Goal: Information Seeking & Learning: Learn about a topic

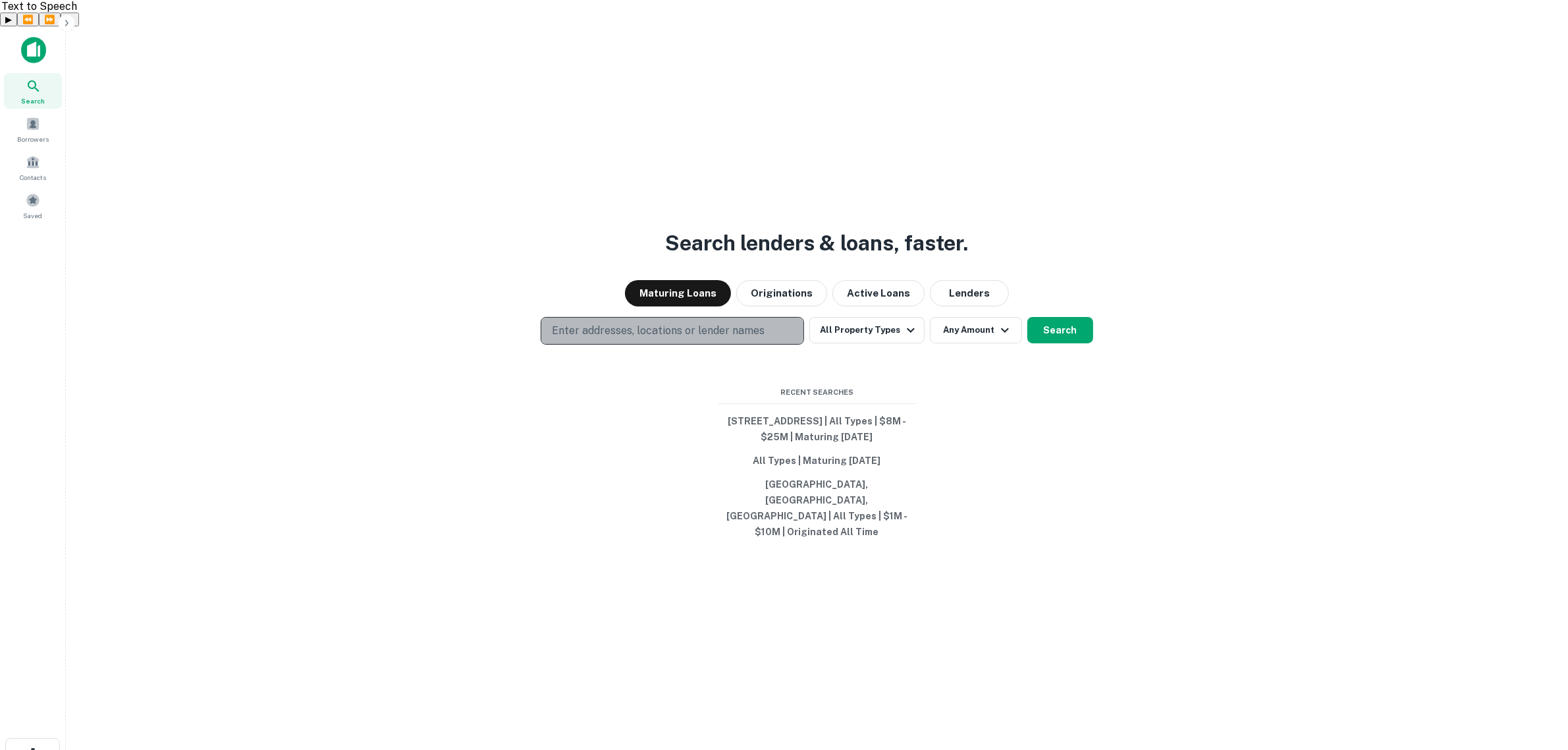
click at [611, 323] on p "Enter addresses, locations or lender names" at bounding box center [657, 330] width 212 height 16
type input "**********"
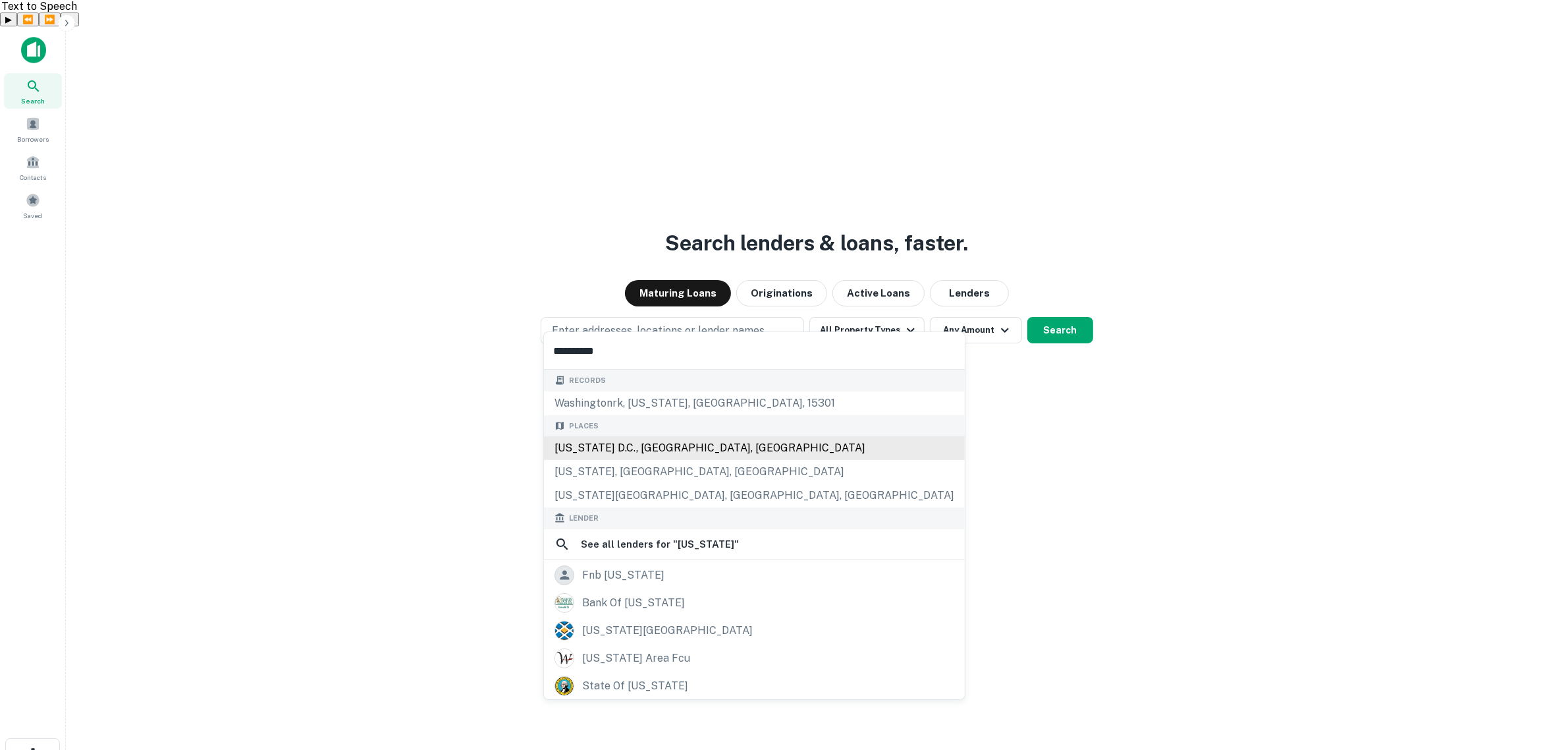
click at [634, 442] on div "[US_STATE] D.C., [GEOGRAPHIC_DATA], [GEOGRAPHIC_DATA]" at bounding box center [754, 448] width 421 height 24
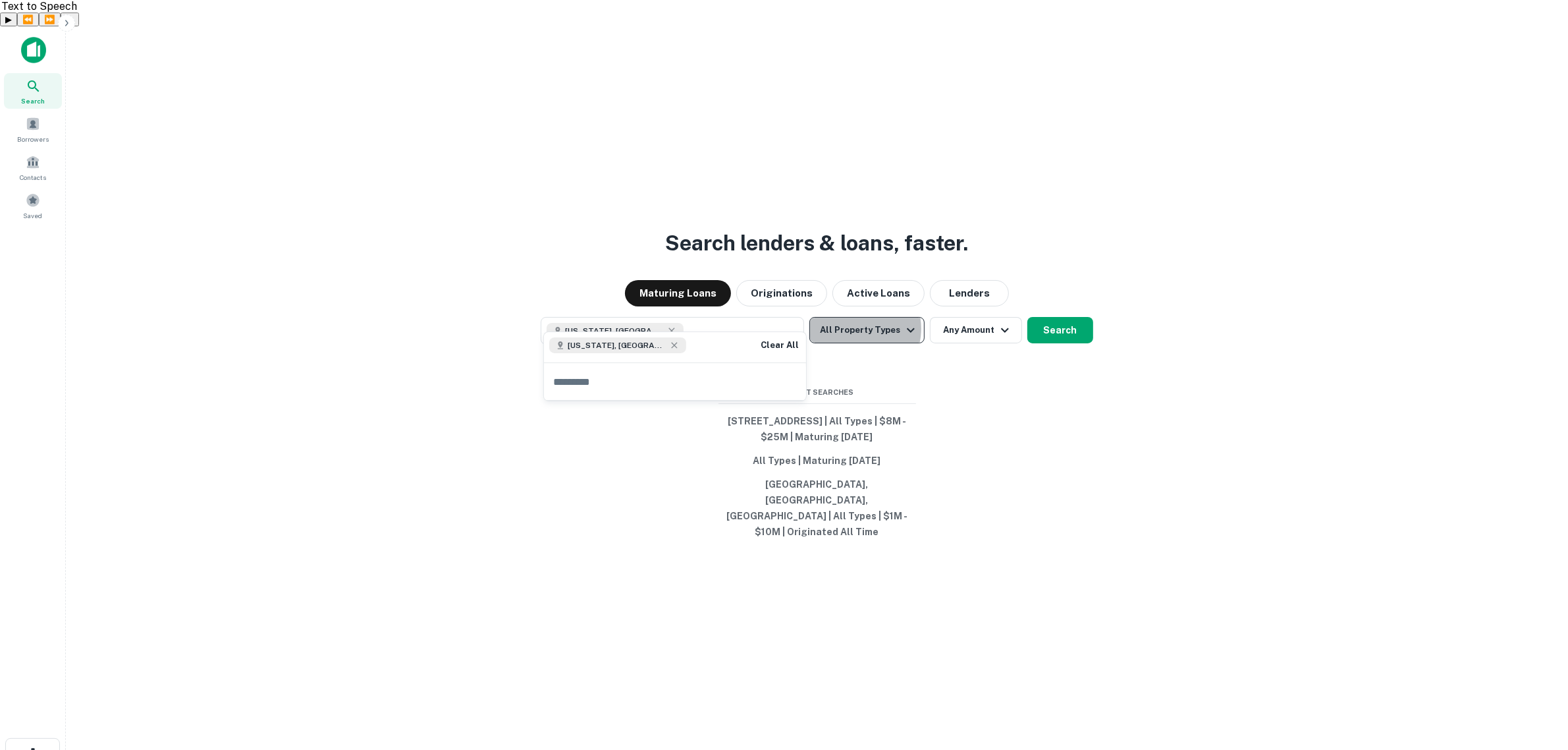
click at [775, 317] on button "All Property Types" at bounding box center [867, 329] width 114 height 26
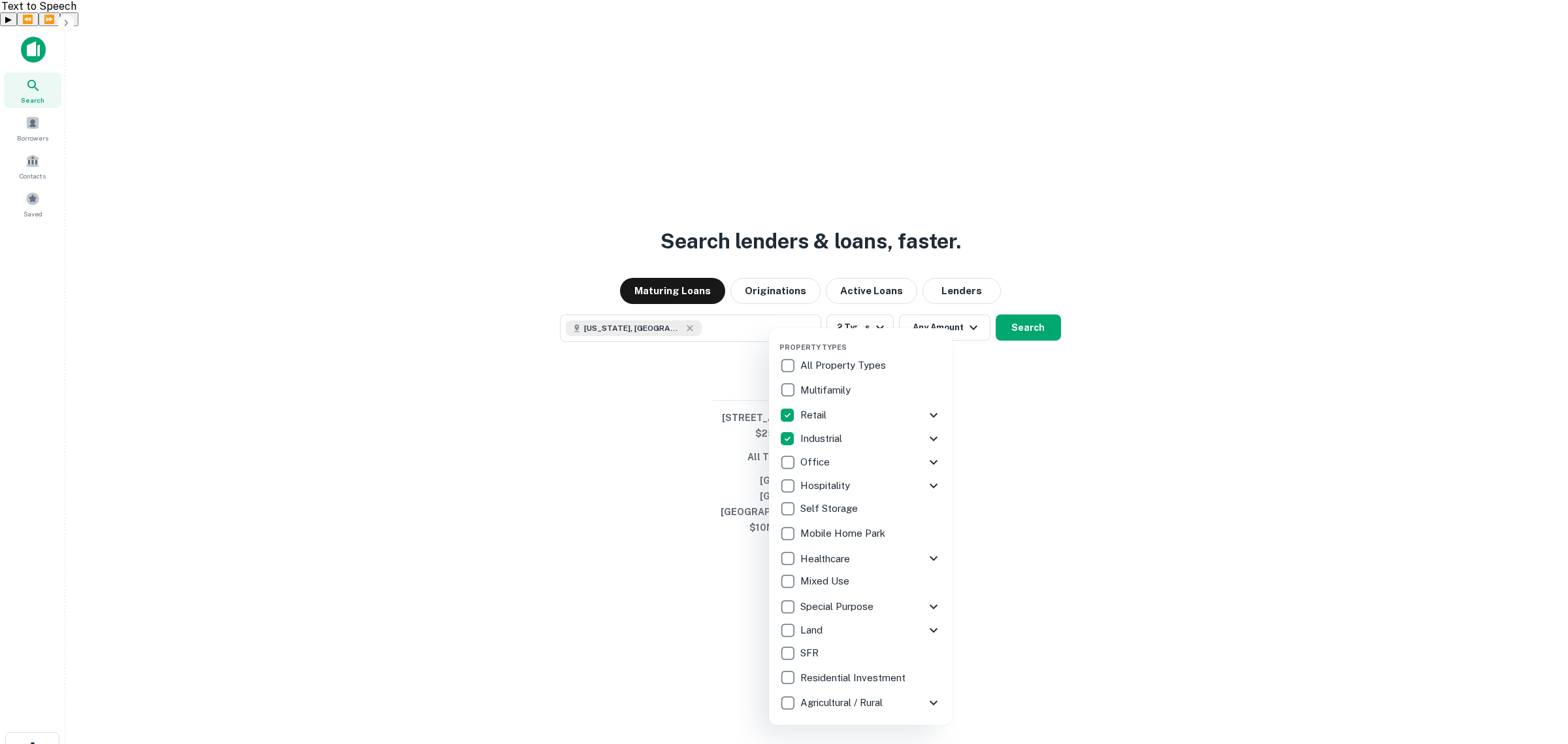
click at [769, 273] on div at bounding box center [784, 372] width 1568 height 744
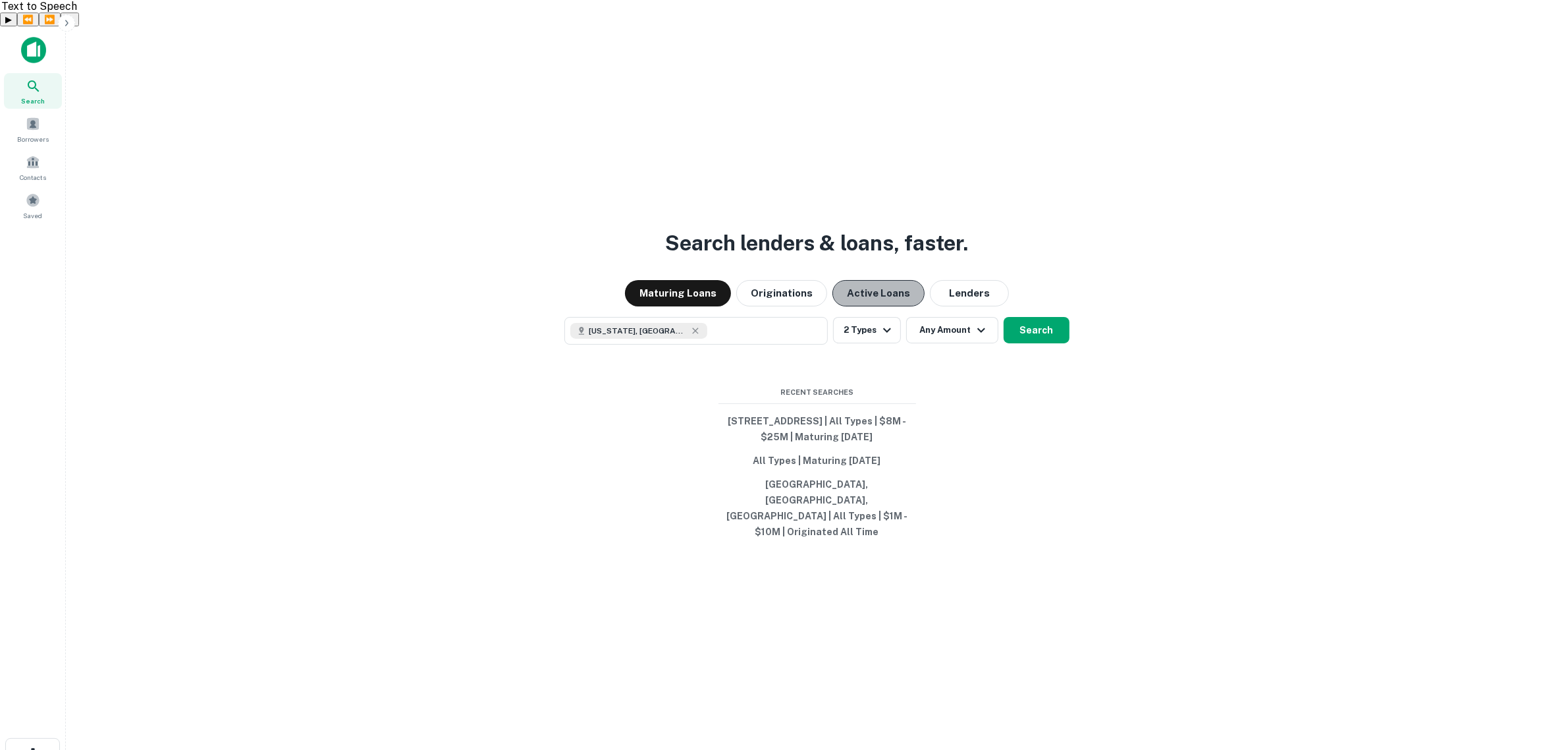
click at [775, 280] on button "Active Loans" at bounding box center [878, 293] width 92 height 26
click at [775, 317] on button "Search" at bounding box center [1037, 329] width 66 height 26
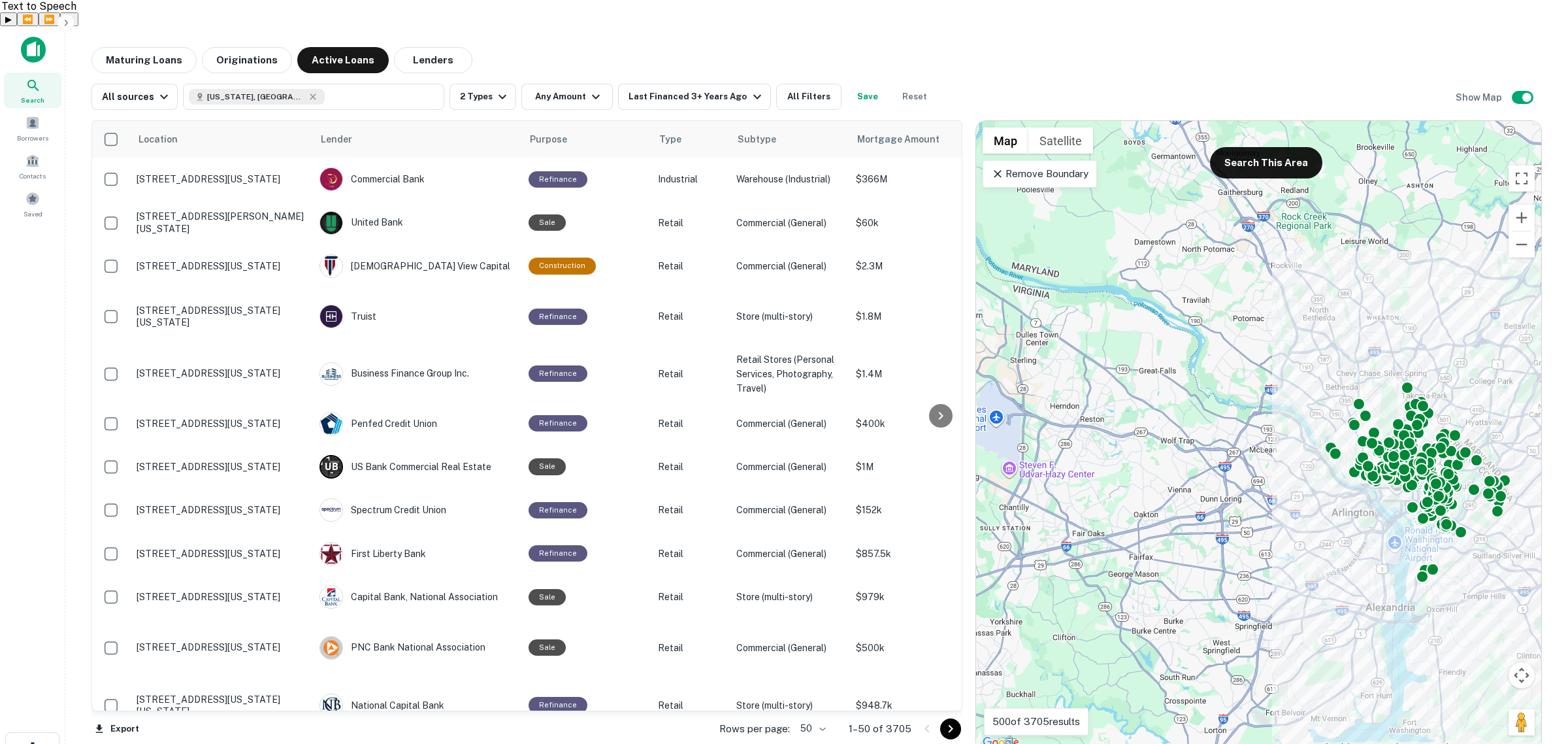
drag, startPoint x: 1147, startPoint y: 320, endPoint x: 1240, endPoint y: 423, distance: 138.8
click at [769, 425] on div "To activate drag with keyboard, press Alt + Enter. Once in keyboard drag state,…" at bounding box center [1258, 436] width 565 height 630
click at [769, 166] on p "Remove Boundary" at bounding box center [1040, 174] width 97 height 16
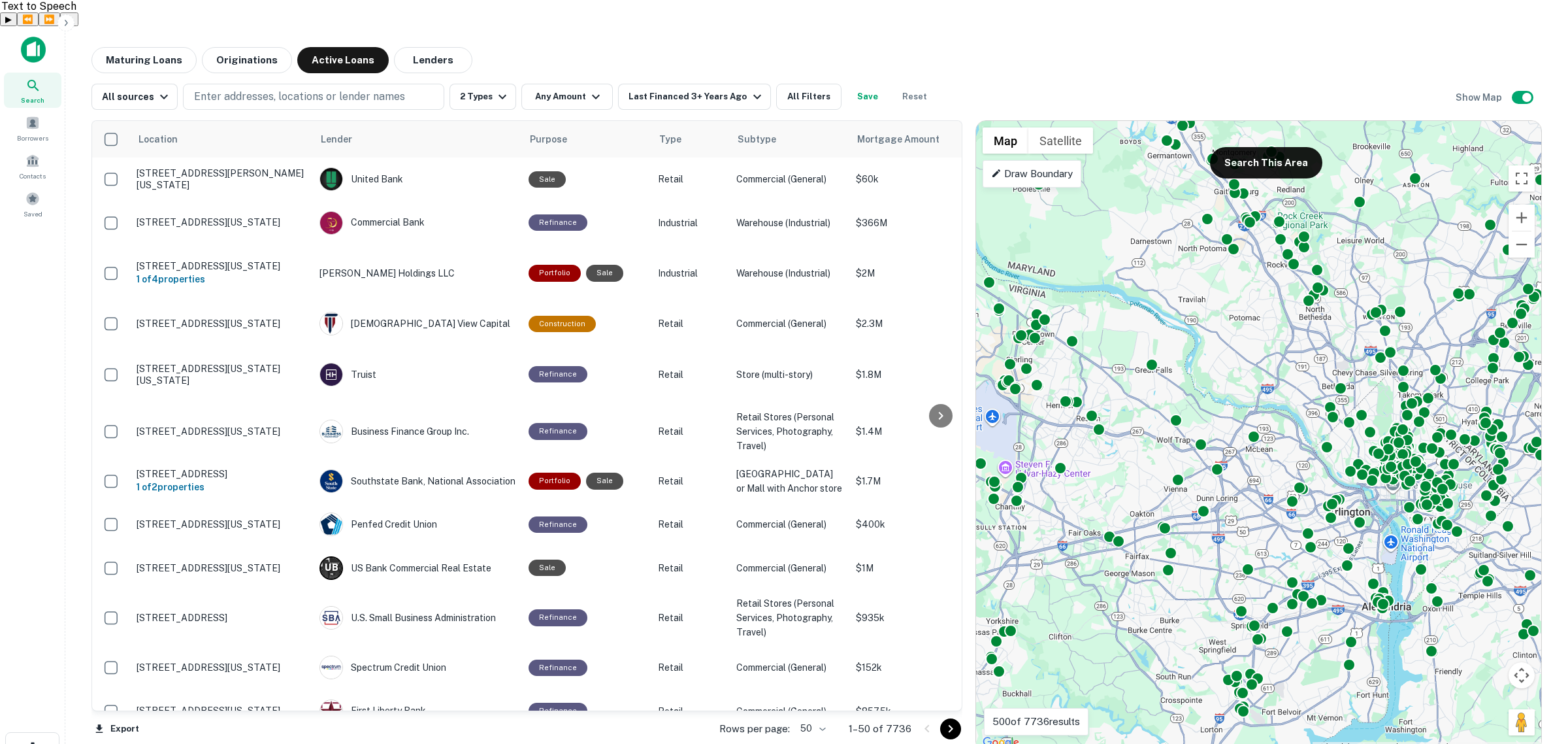
click at [769, 166] on p "Draw Boundary" at bounding box center [1032, 174] width 81 height 16
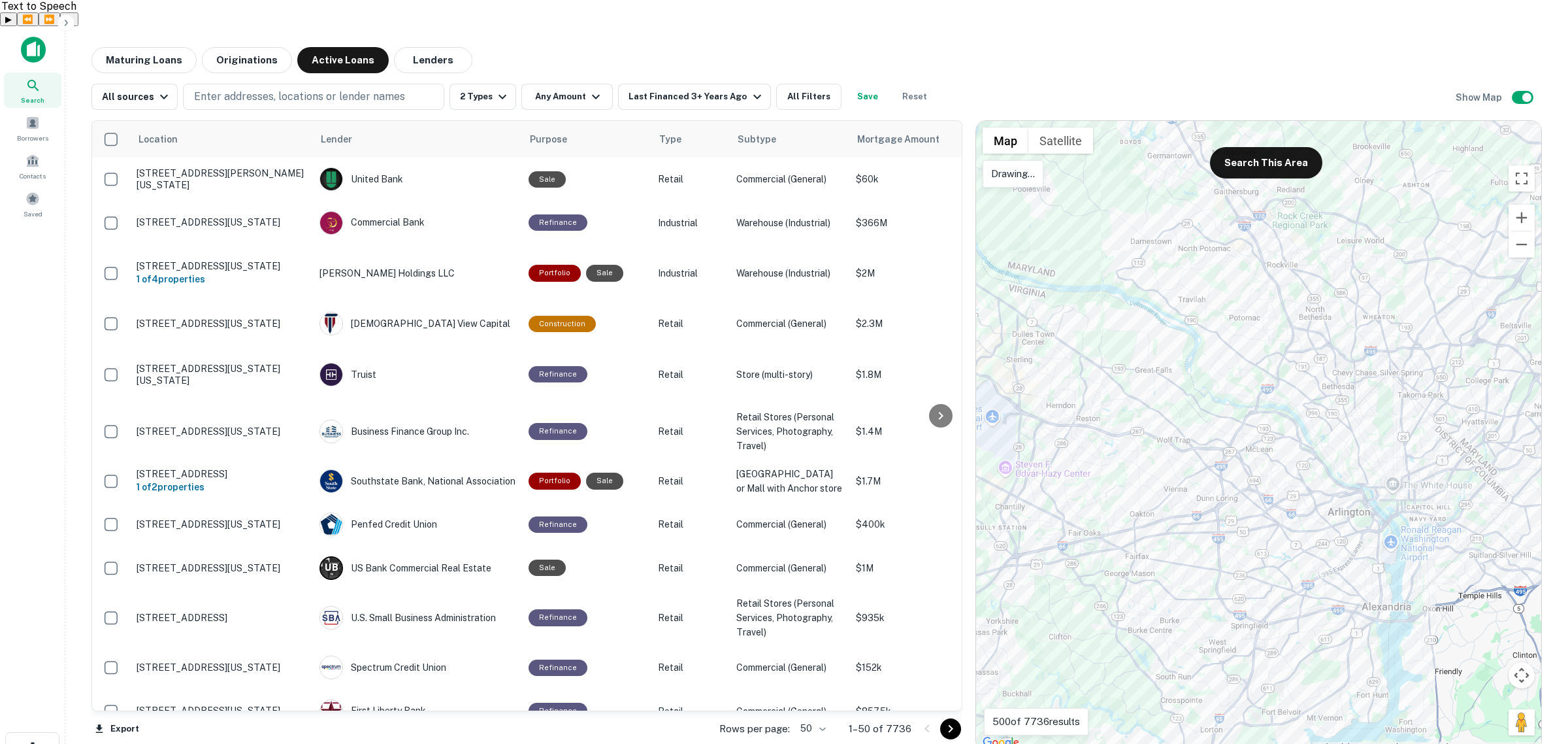
drag, startPoint x: 1017, startPoint y: 170, endPoint x: 1000, endPoint y: 354, distance: 184.8
click at [769, 171] on div at bounding box center [1258, 436] width 565 height 630
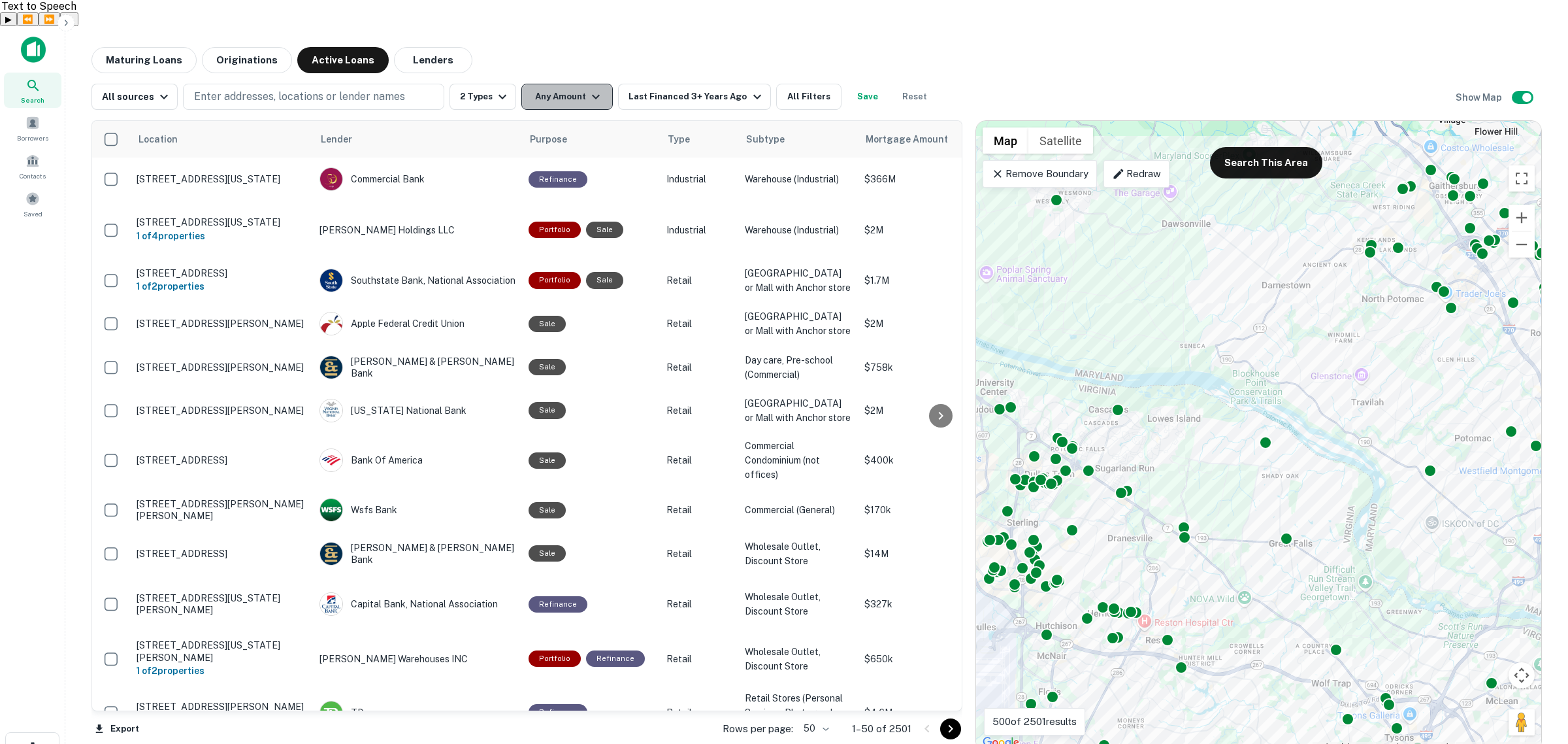
click at [551, 84] on button "Any Amount" at bounding box center [567, 97] width 91 height 26
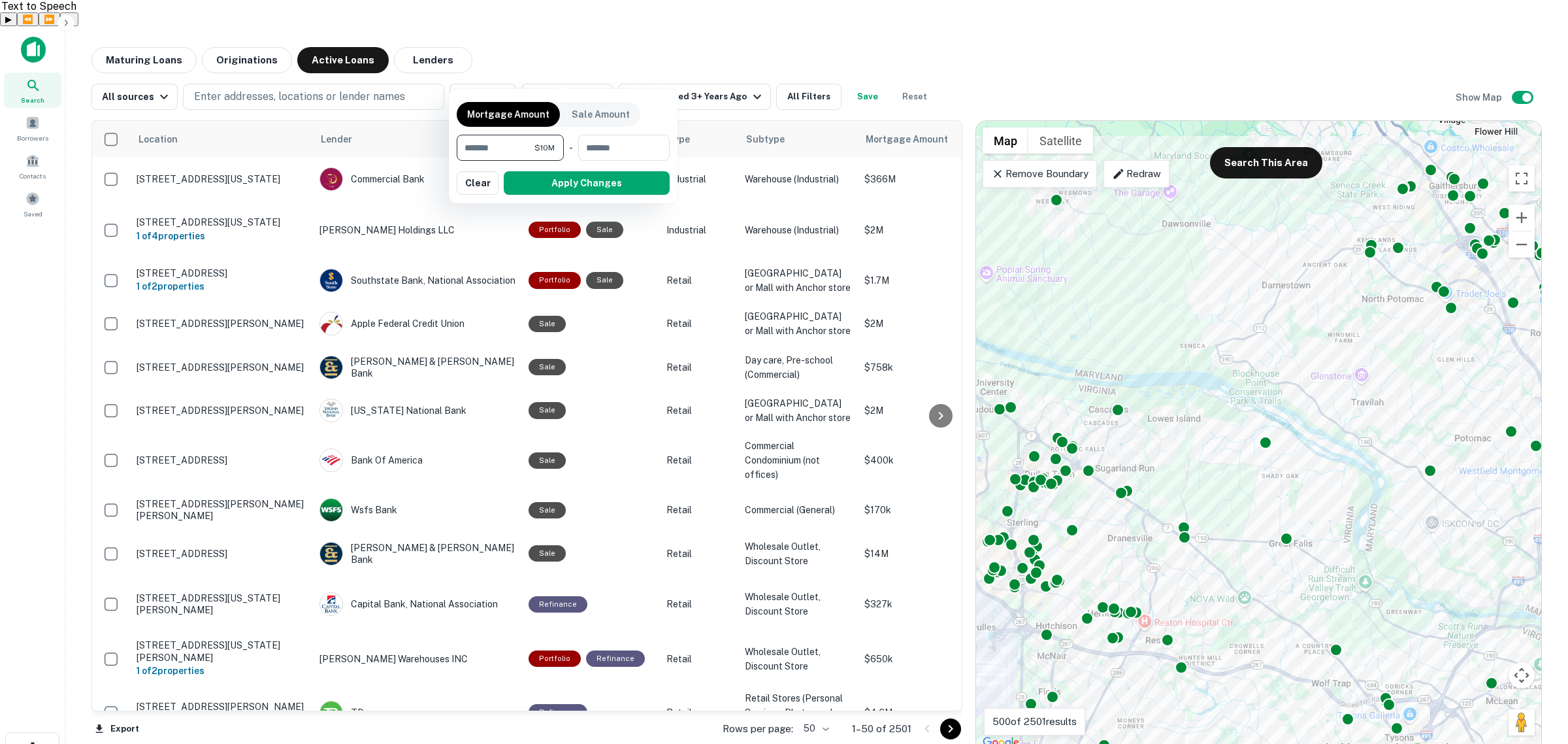
type input "********"
click at [588, 184] on button "Apply Changes" at bounding box center [587, 183] width 166 height 24
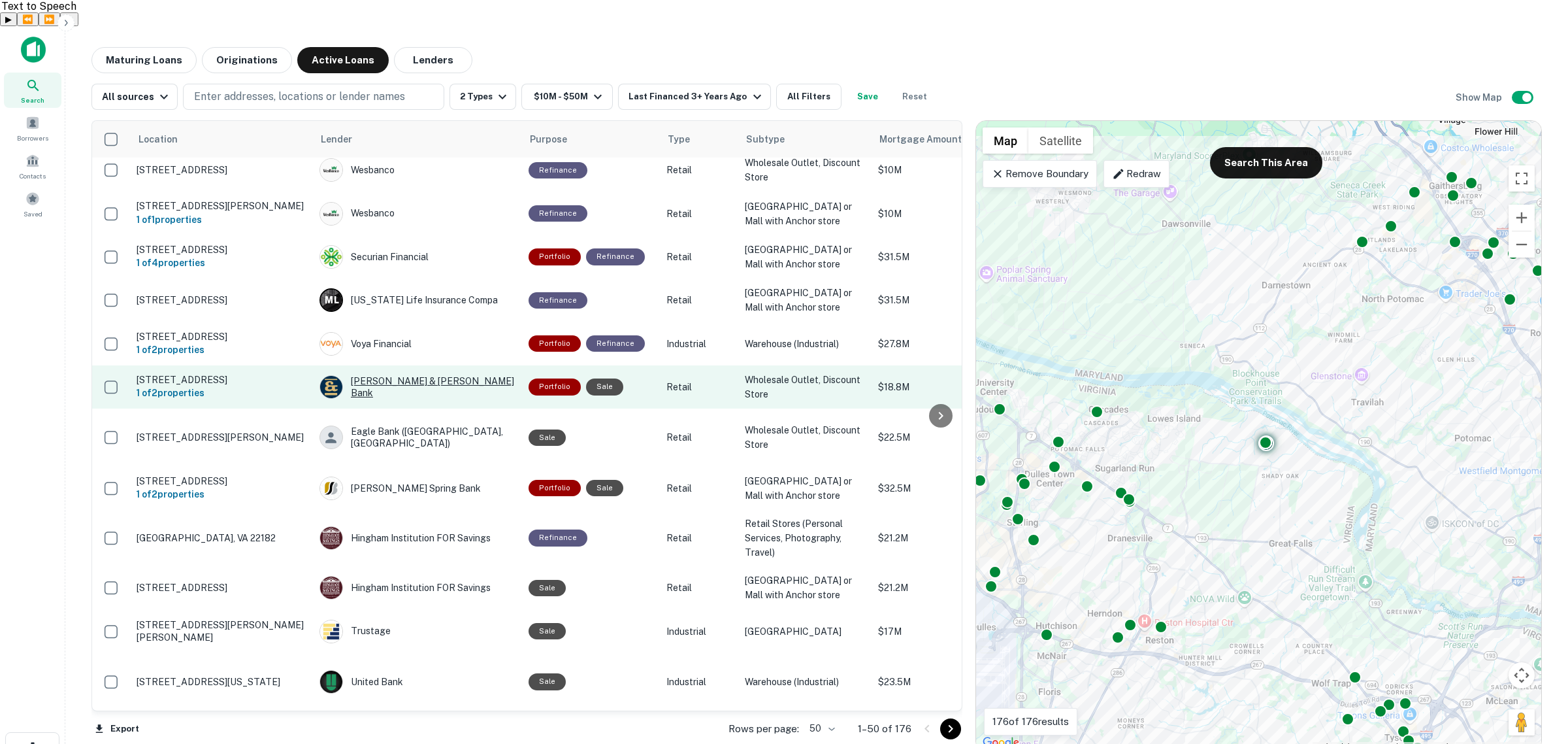
scroll to position [2262, 0]
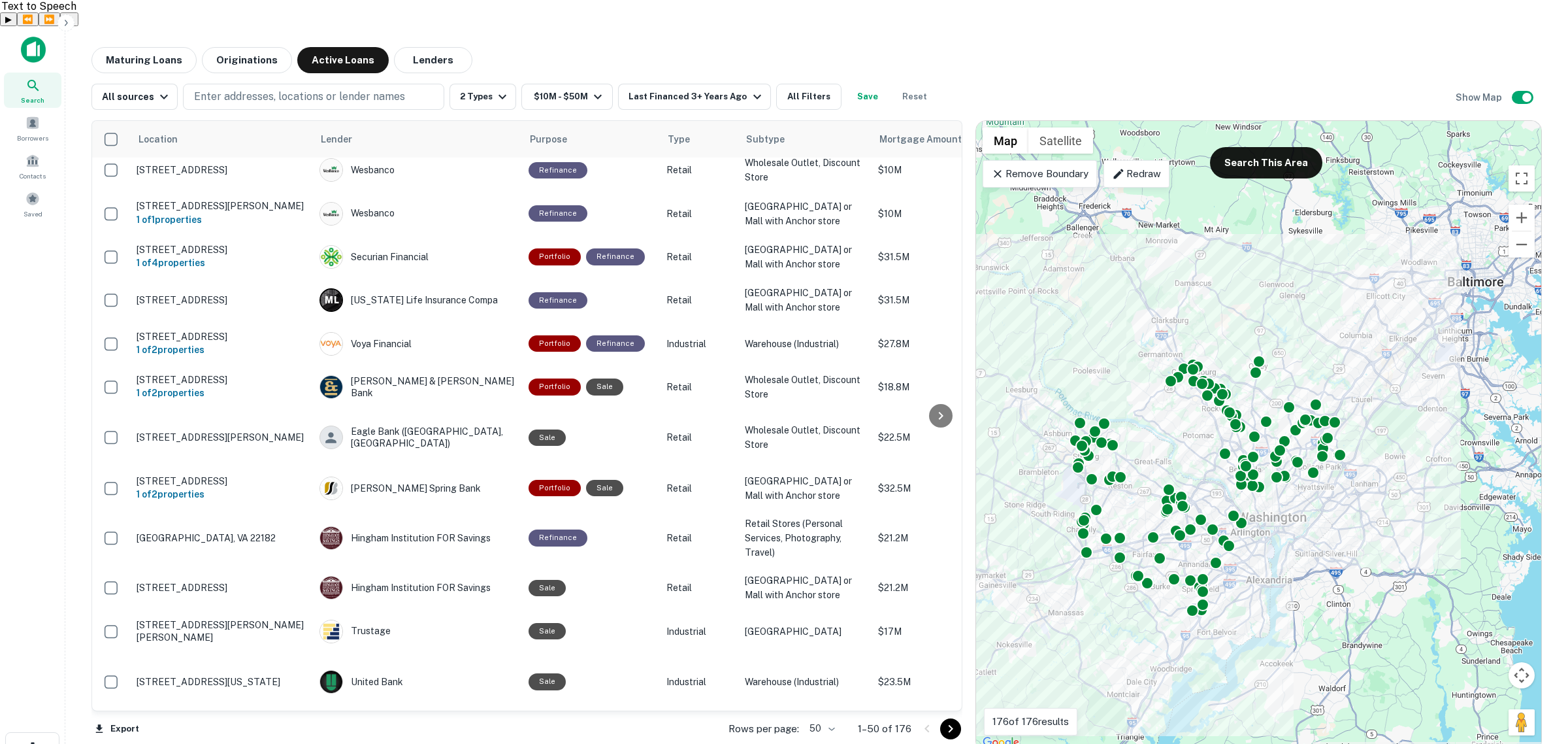
drag, startPoint x: 1223, startPoint y: 495, endPoint x: 986, endPoint y: 440, distance: 243.3
click at [769, 452] on div "To activate drag with keyboard, press Alt + Enter. Once in keyboard drag state,…" at bounding box center [1258, 436] width 565 height 630
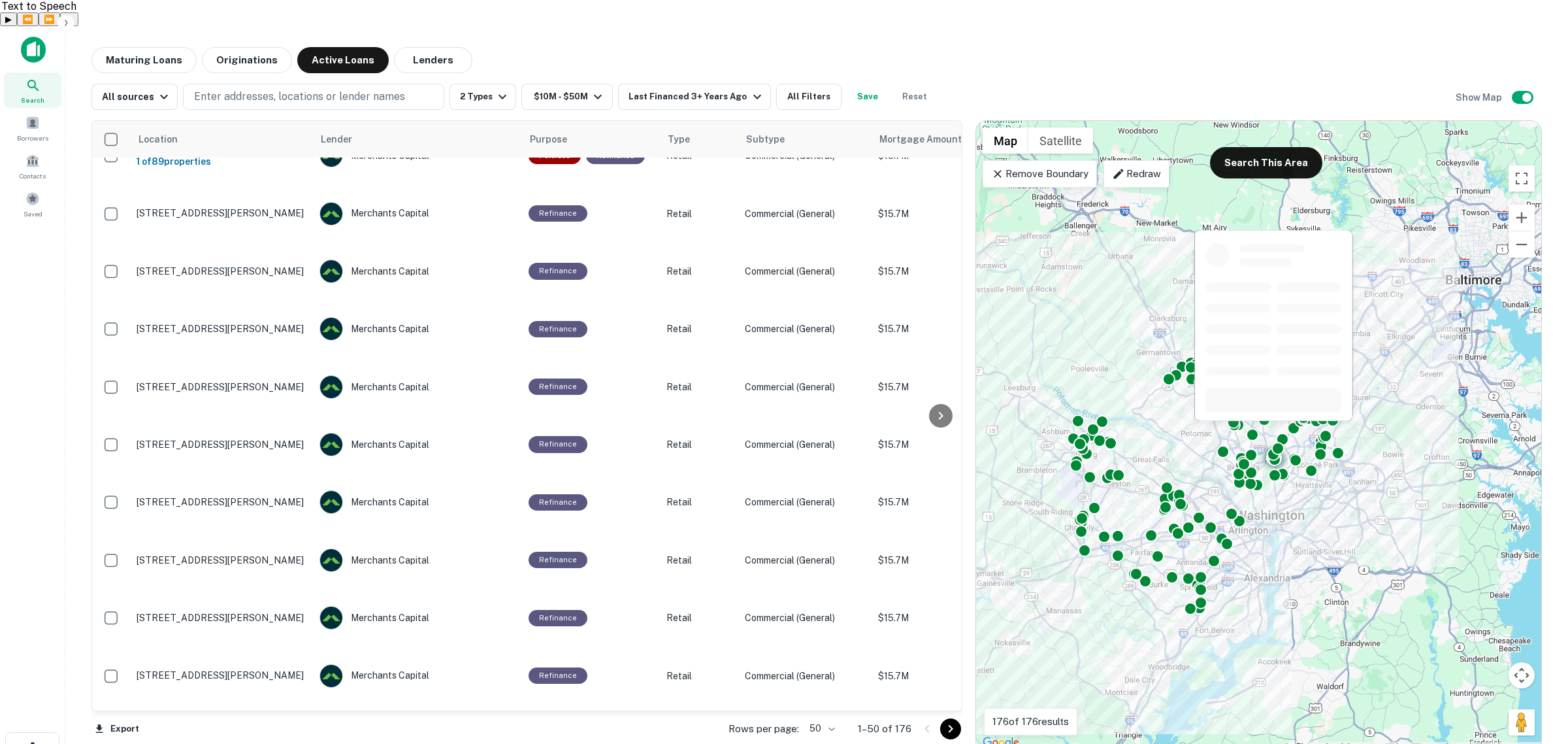
scroll to position [1119, 0]
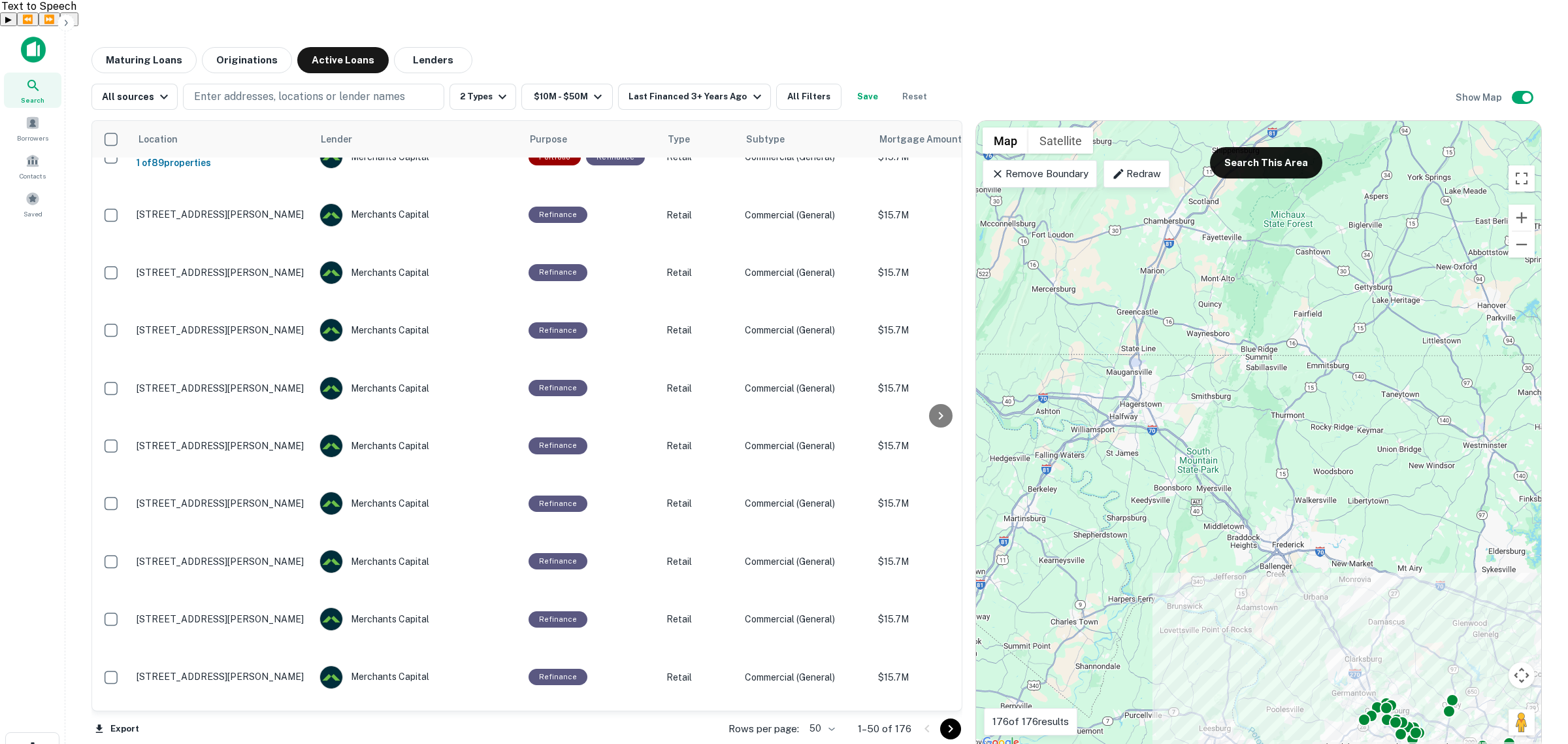
drag, startPoint x: 1105, startPoint y: 260, endPoint x: 1302, endPoint y: 605, distance: 397.3
click at [769, 605] on div "To activate drag with keyboard, press Alt + Enter. Once in keyboard drag state,…" at bounding box center [1258, 436] width 565 height 630
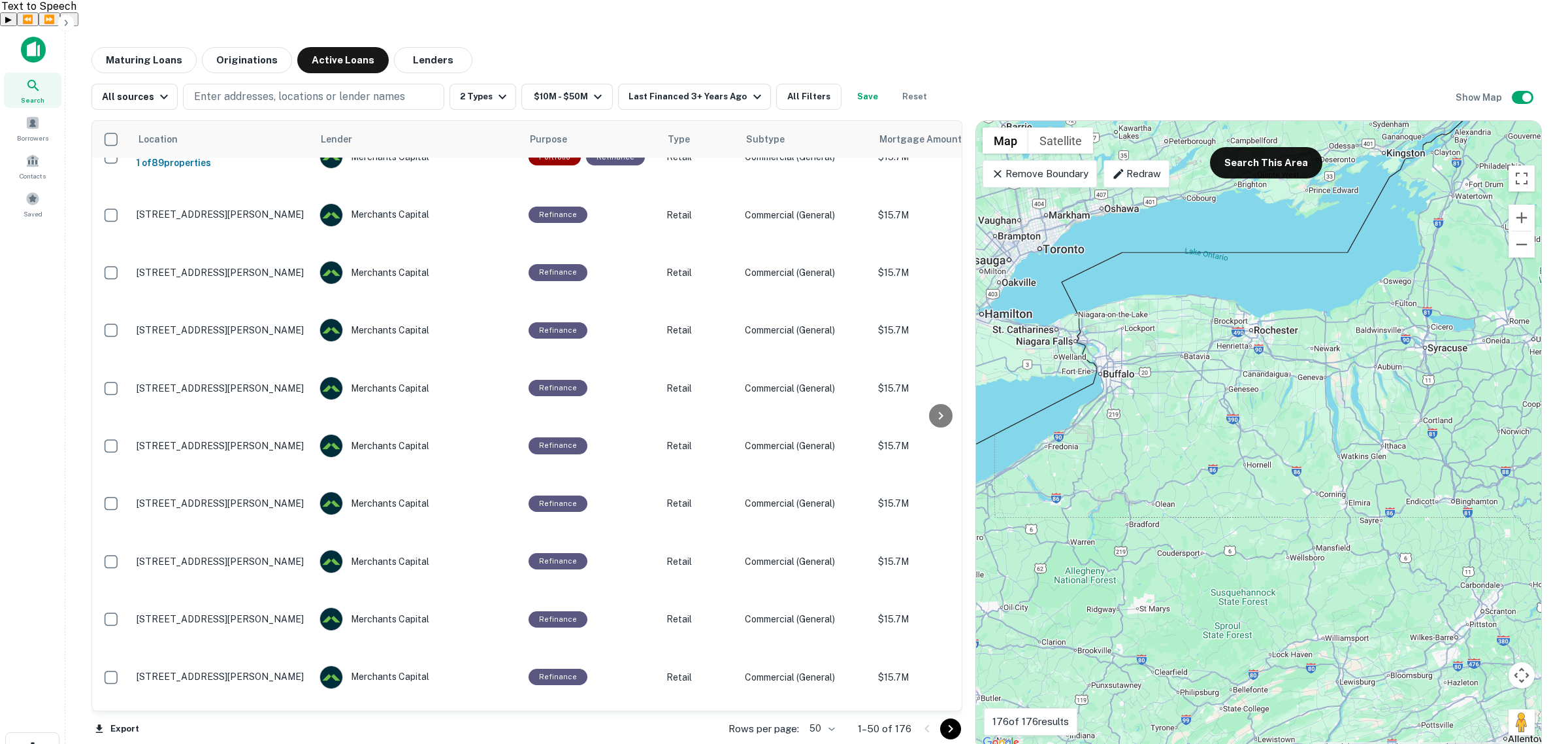
drag, startPoint x: 1128, startPoint y: 229, endPoint x: 1214, endPoint y: 732, distance: 510.3
click at [769, 732] on main "Maturing Loans Originations Active Loans Lenders All sources Enter addresses, l…" at bounding box center [817, 398] width 1503 height 744
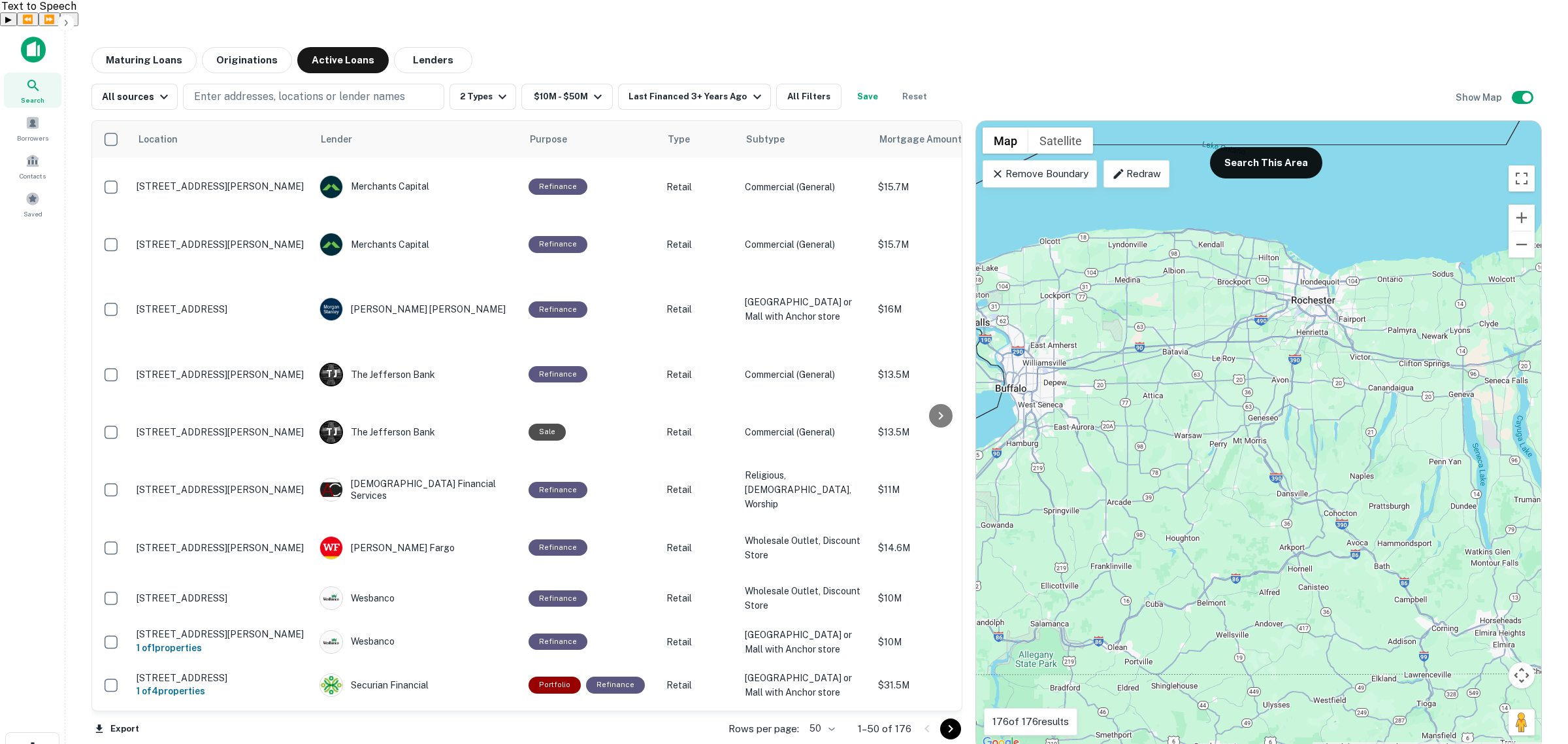
drag, startPoint x: 1043, startPoint y: 149, endPoint x: 1044, endPoint y: 188, distance: 39.0
click at [769, 166] on p "Remove Boundary" at bounding box center [1040, 174] width 97 height 16
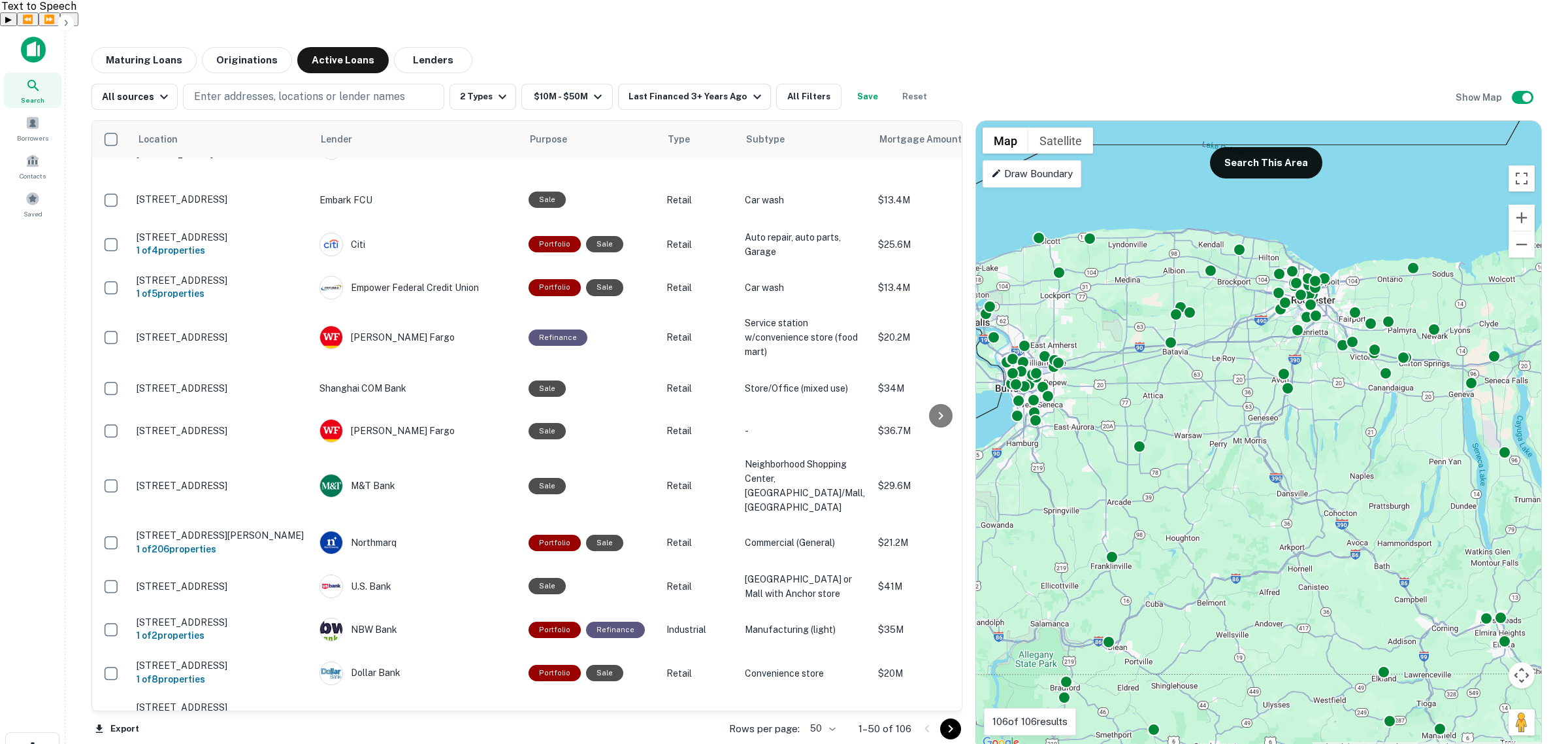
click at [769, 166] on p "Draw Boundary" at bounding box center [1032, 174] width 81 height 16
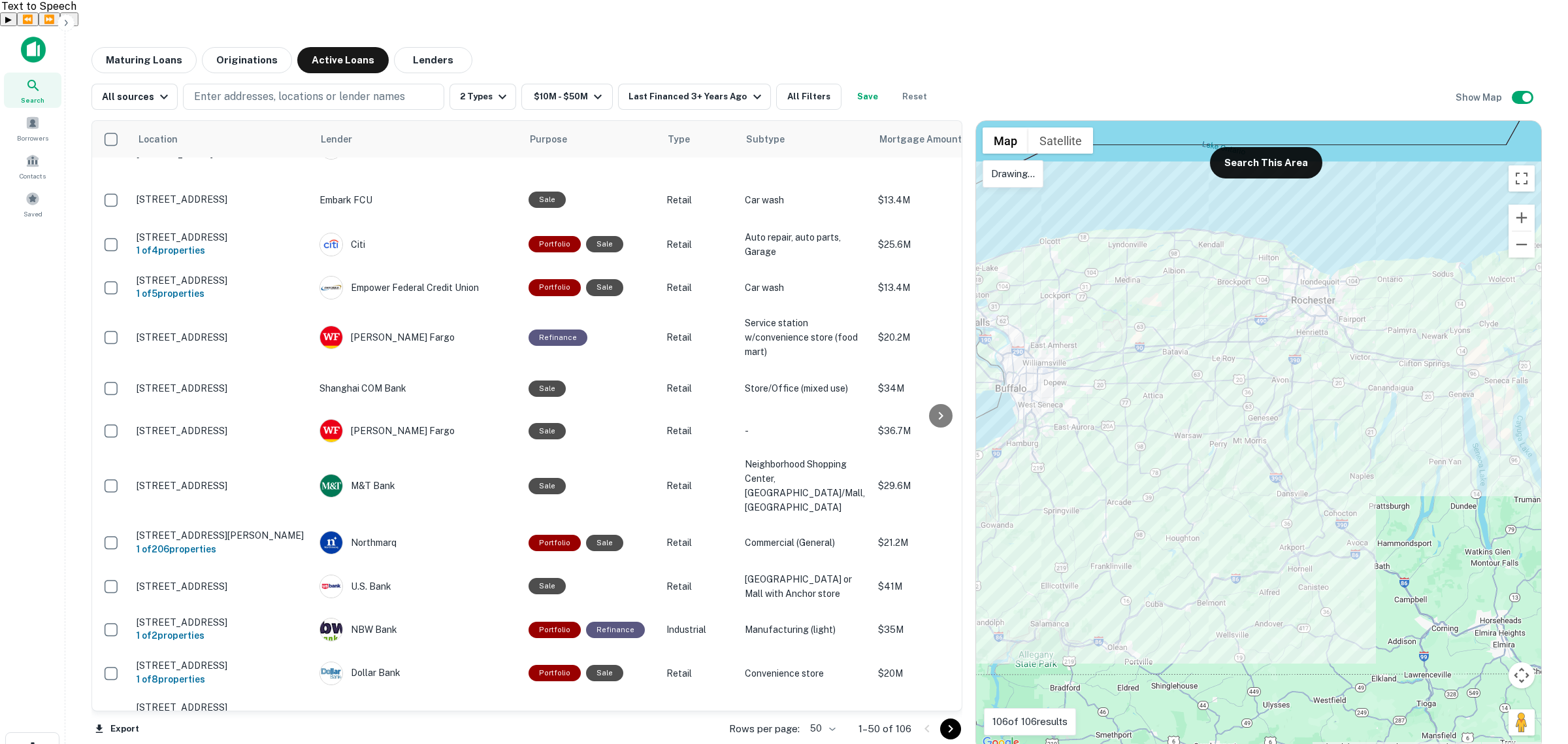
click at [769, 154] on div at bounding box center [1258, 436] width 565 height 630
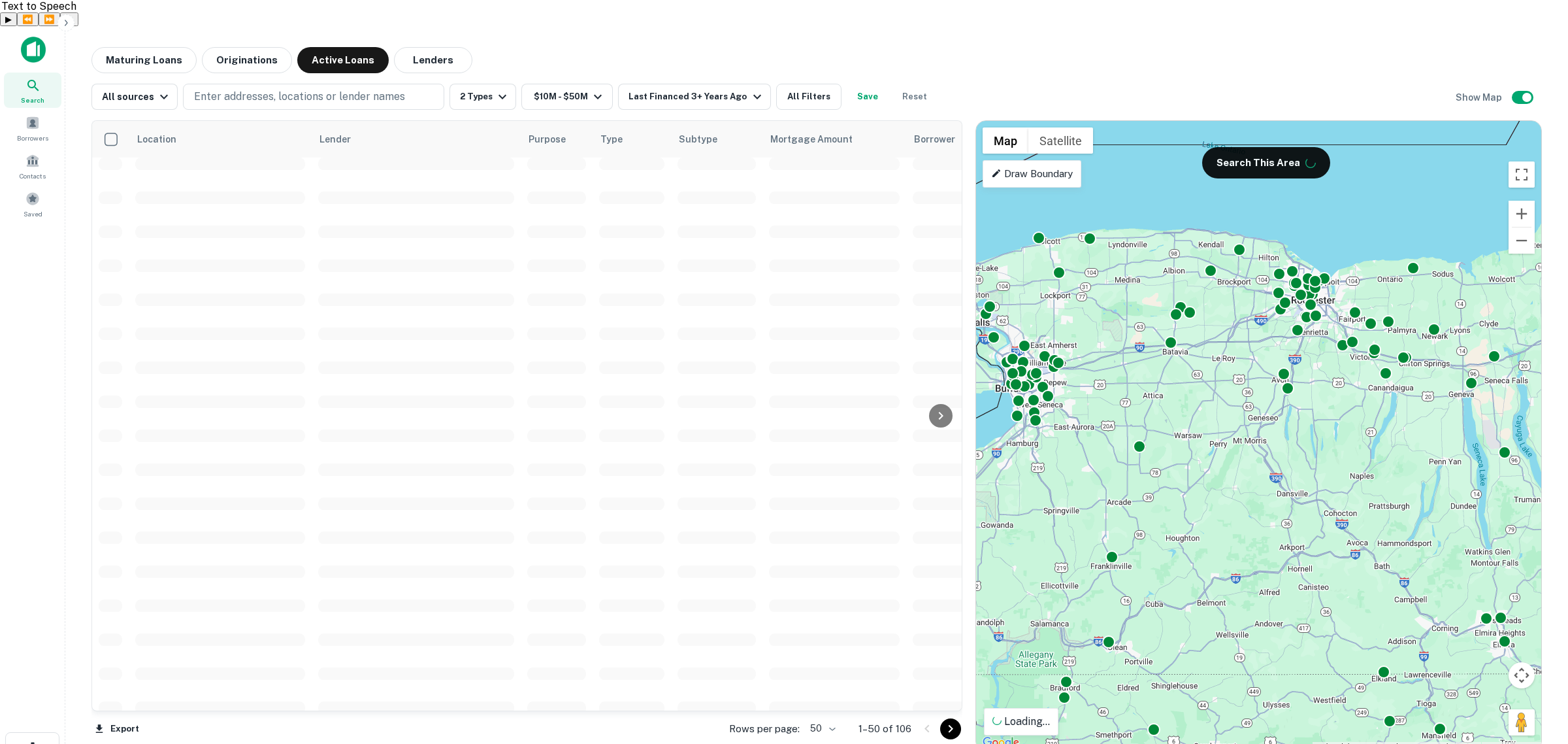
click at [769, 166] on p "Draw Boundary" at bounding box center [1032, 174] width 81 height 16
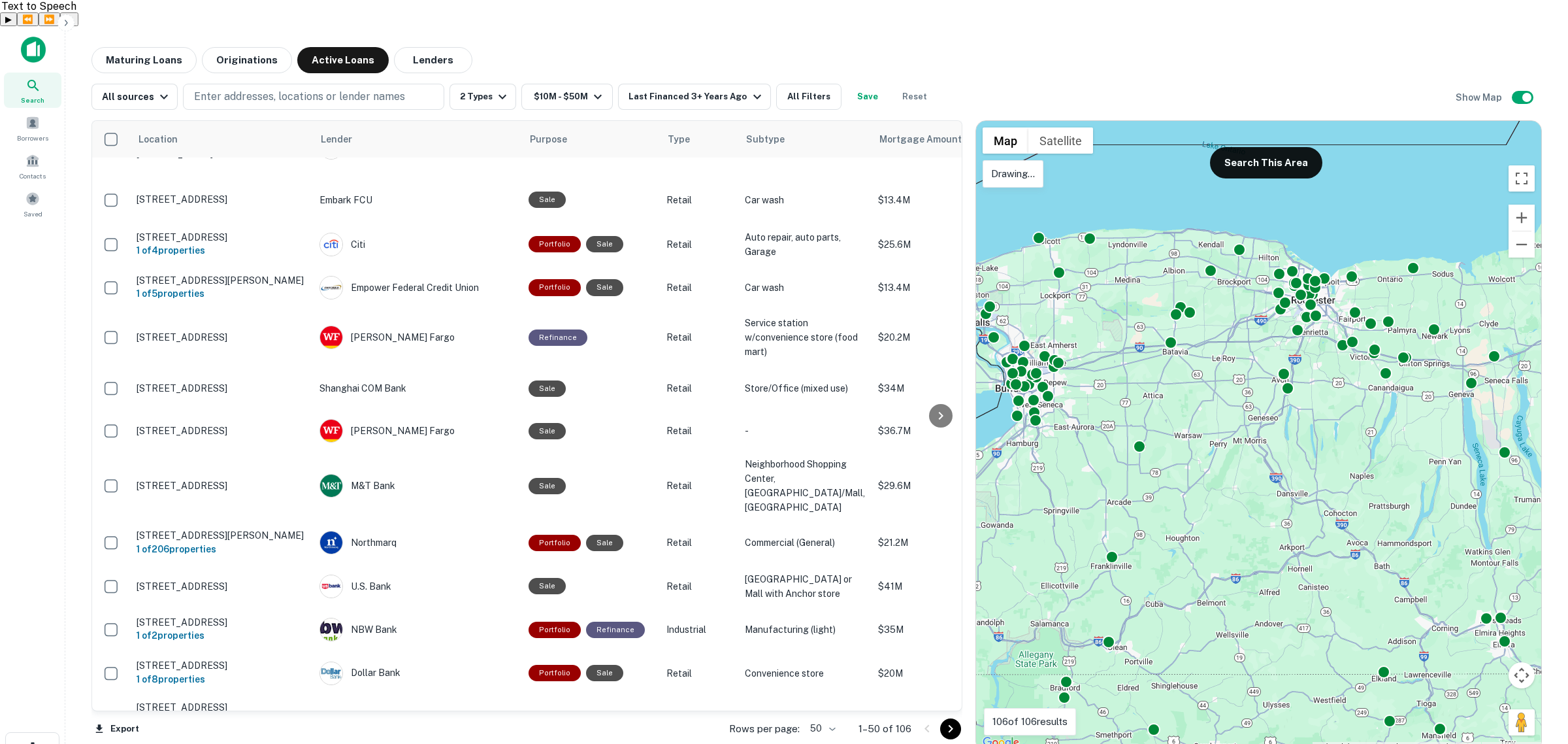
drag, startPoint x: 1215, startPoint y: 178, endPoint x: 1266, endPoint y: 183, distance: 51.2
click at [769, 178] on div "To activate drag with keyboard, press Alt + Enter. Once in keyboard drag state,…" at bounding box center [1258, 436] width 565 height 630
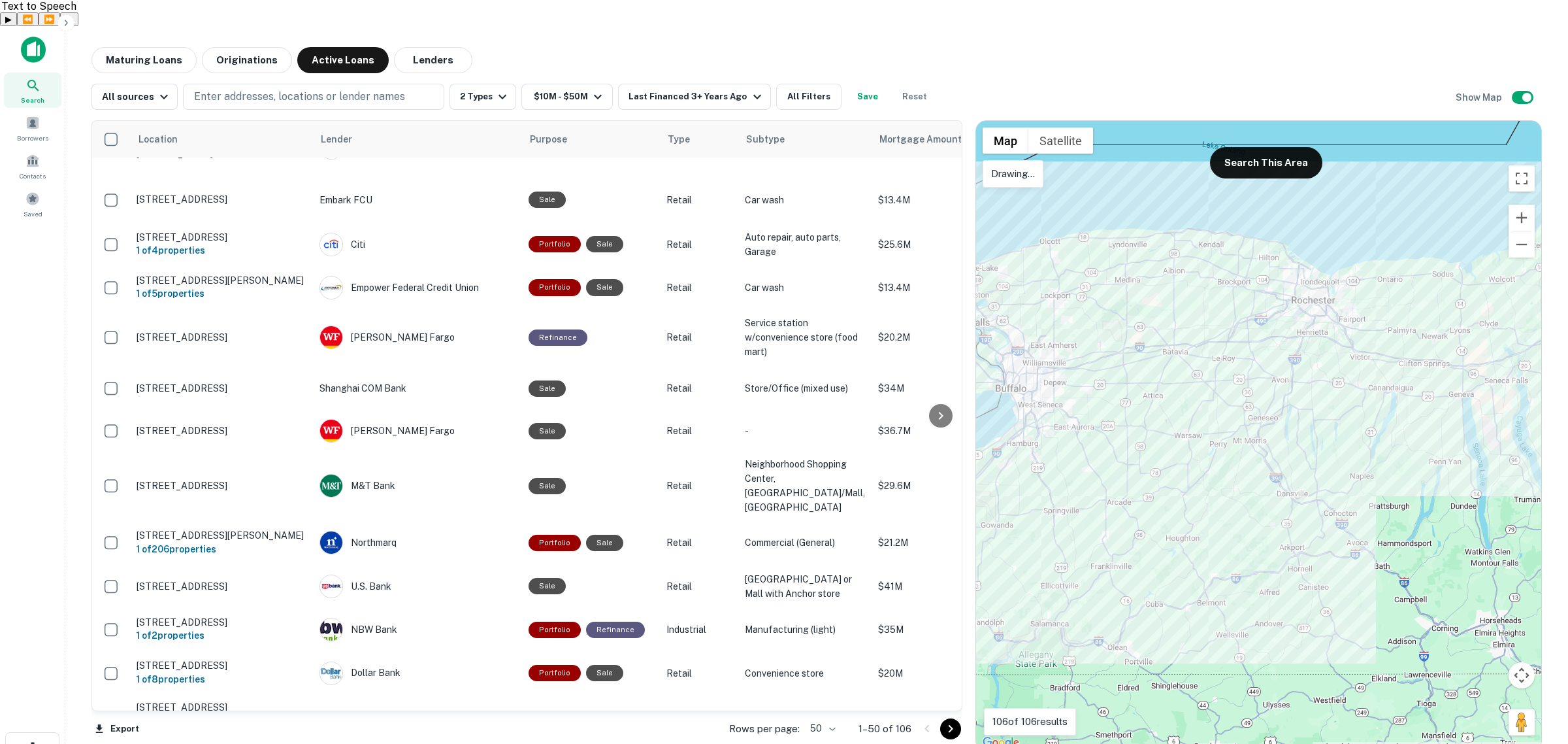
click at [769, 181] on div at bounding box center [1258, 436] width 565 height 630
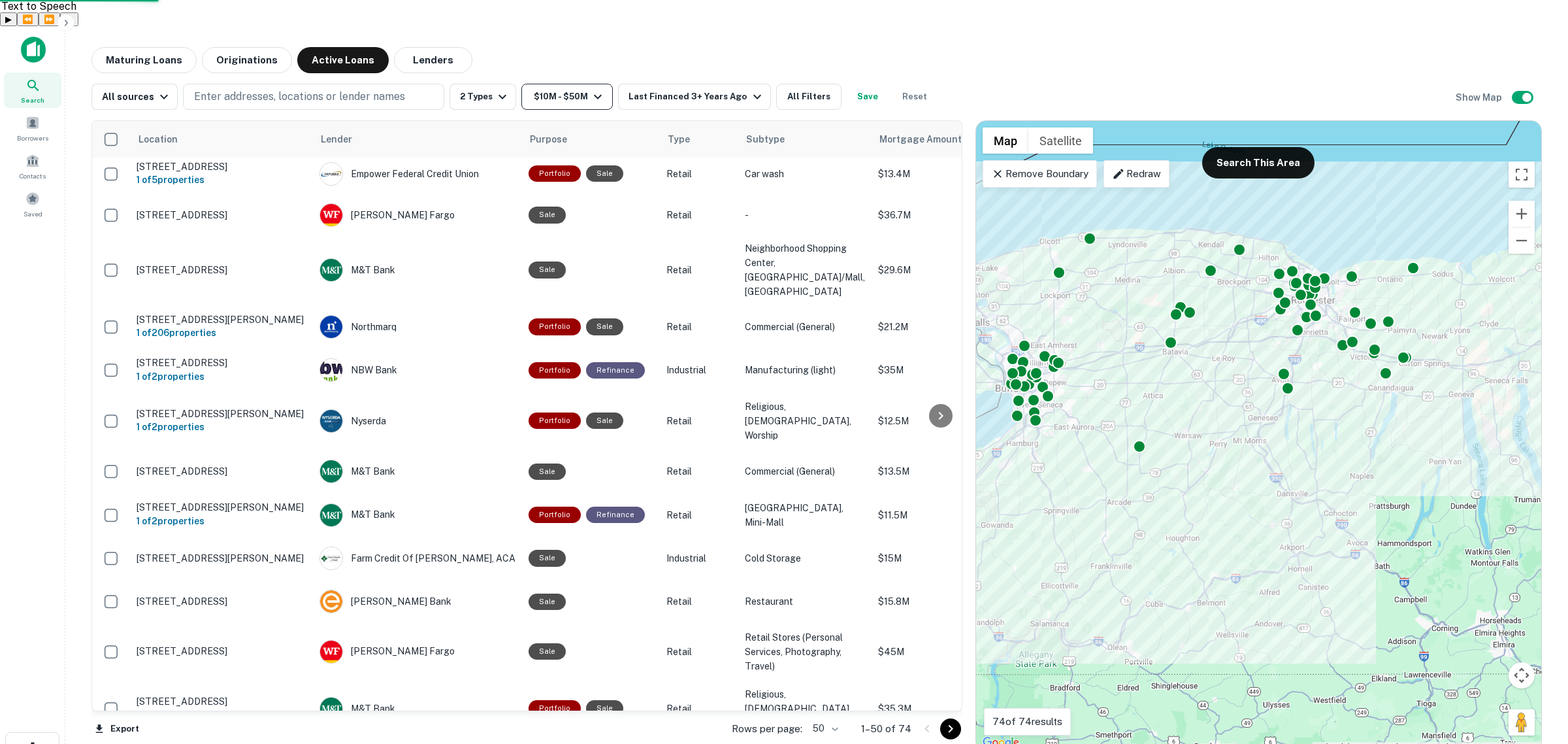
click at [593, 89] on icon "button" at bounding box center [598, 97] width 16 height 16
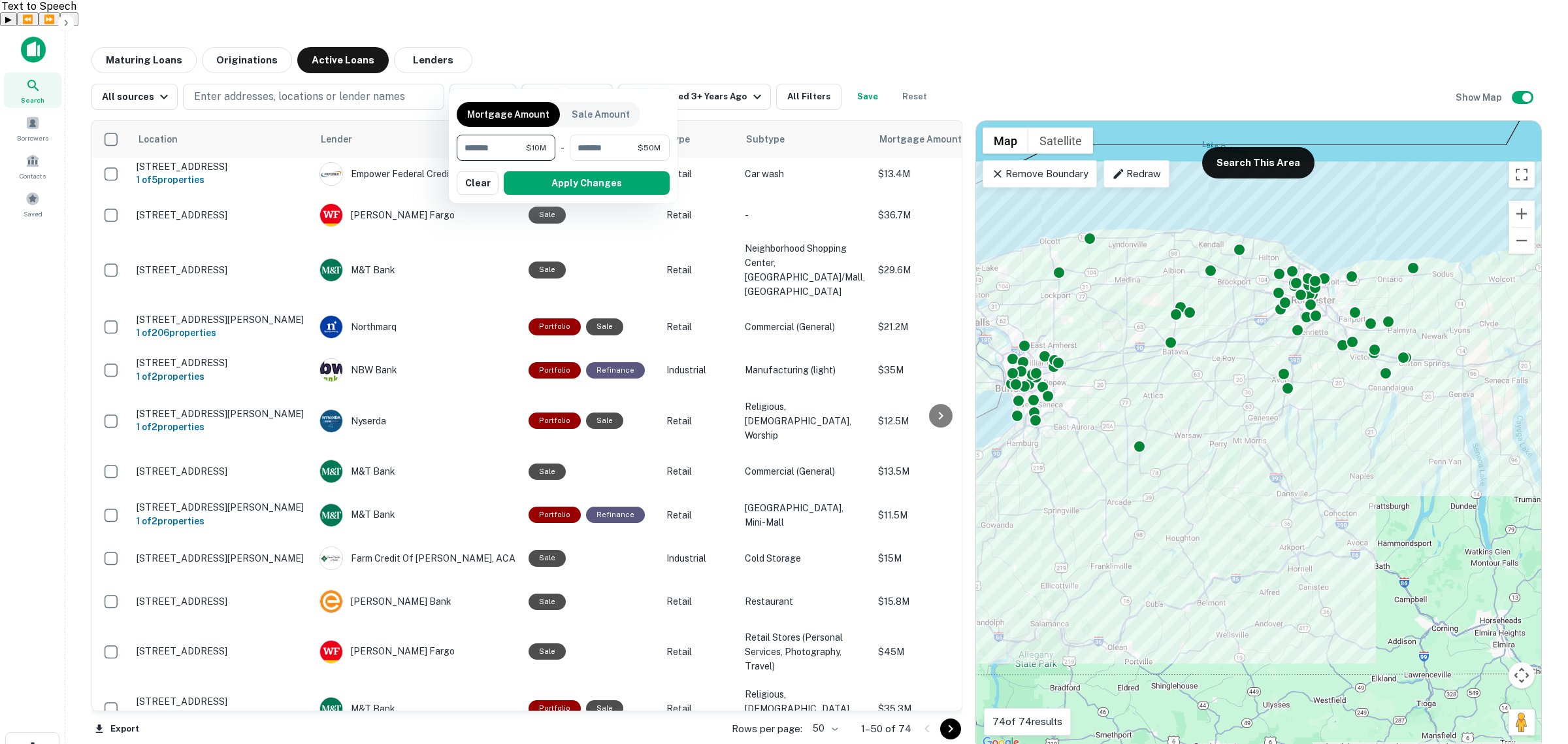
type input "*******"
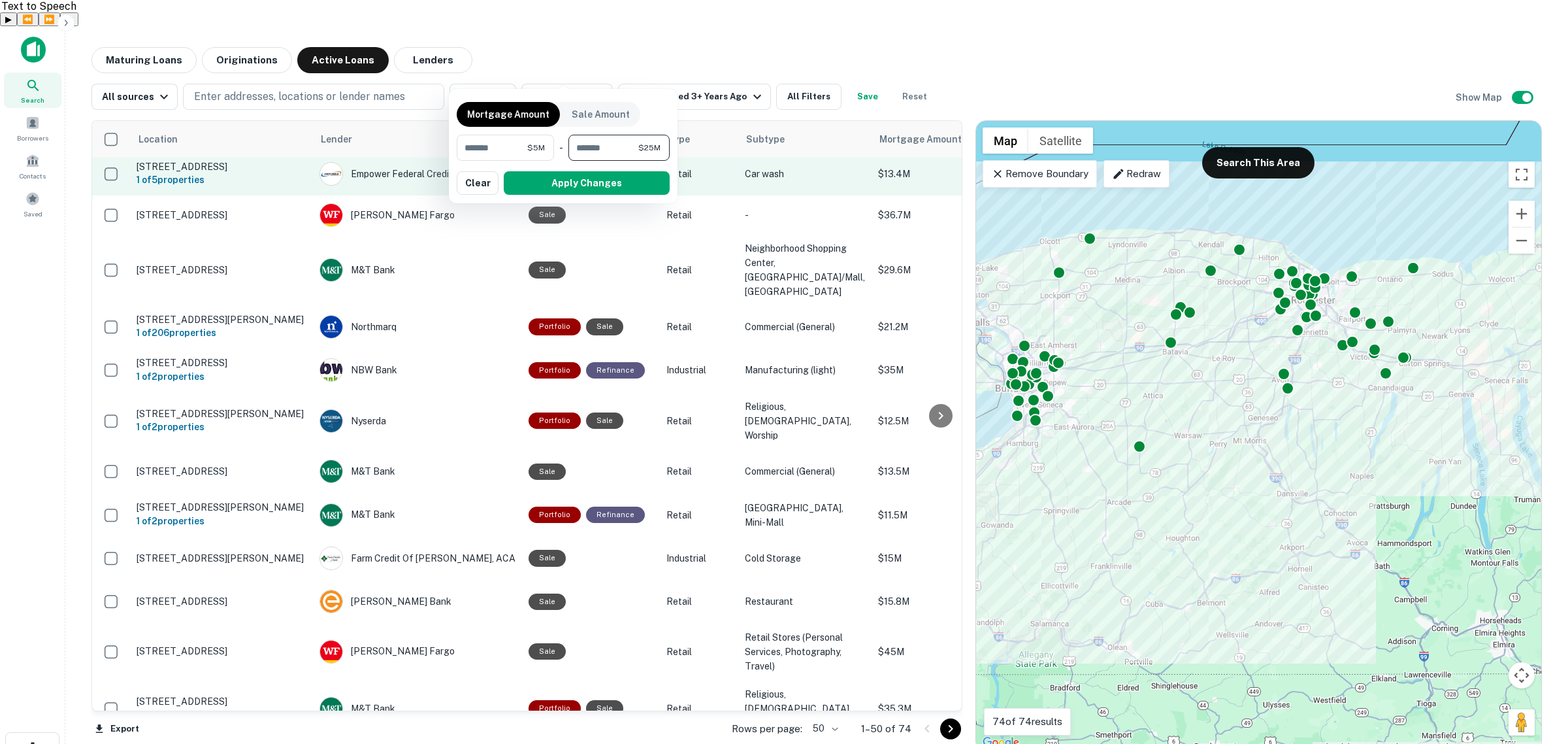
type input "********"
click at [577, 180] on button "Apply Changes" at bounding box center [587, 183] width 166 height 24
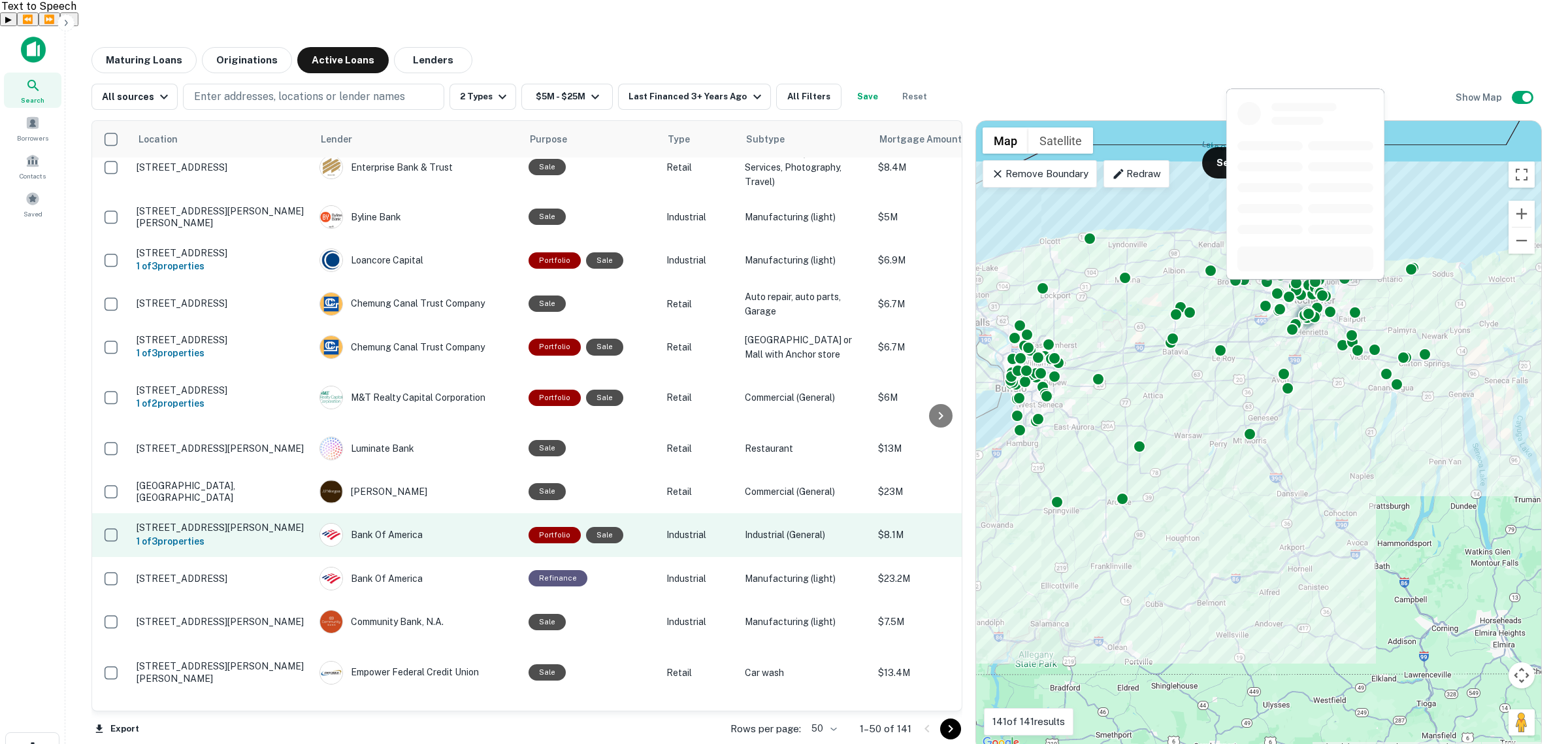
scroll to position [1772, 0]
